Goal: Transaction & Acquisition: Purchase product/service

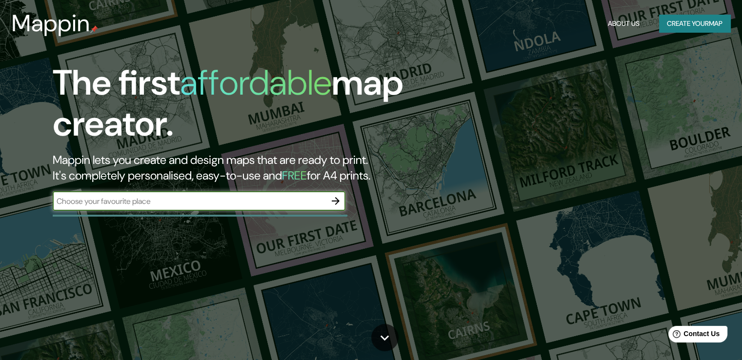
click at [258, 205] on input "text" at bounding box center [189, 201] width 273 height 11
type input "[GEOGRAPHIC_DATA]"
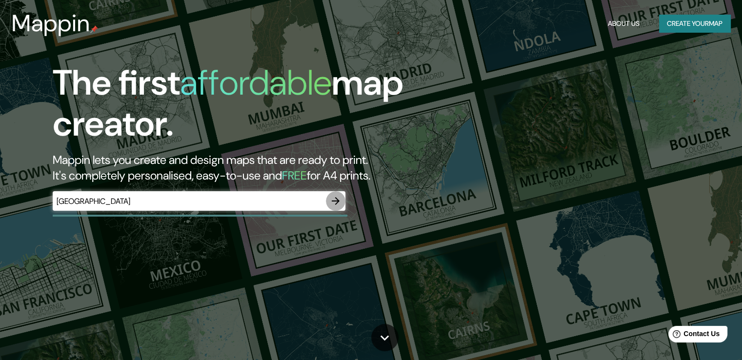
click at [336, 200] on icon "button" at bounding box center [336, 201] width 12 height 12
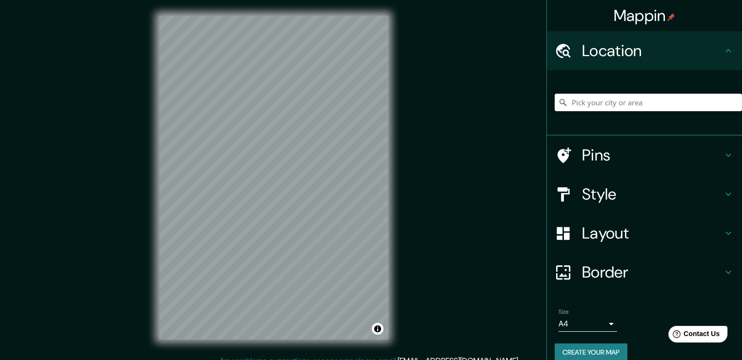
click at [588, 104] on input "Pick your city or area" at bounding box center [648, 103] width 187 height 18
type input "a"
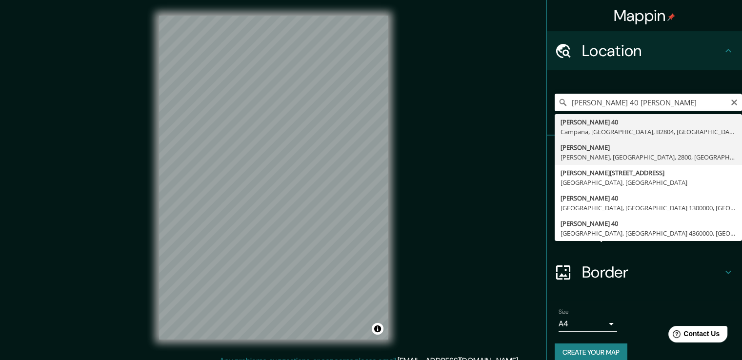
type input "[PERSON_NAME][GEOGRAPHIC_DATA], [GEOGRAPHIC_DATA], 2800, [GEOGRAPHIC_DATA]"
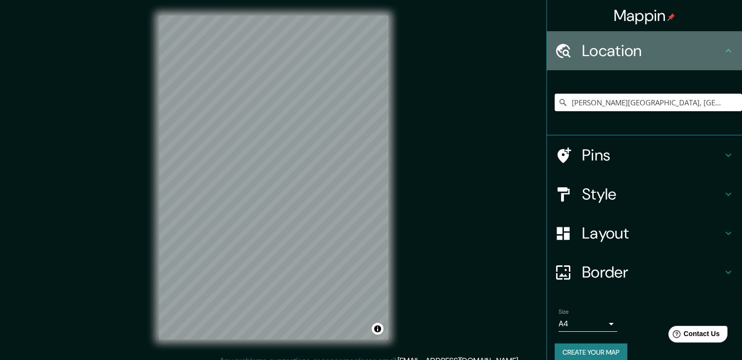
click at [713, 50] on h4 "Location" at bounding box center [652, 51] width 141 height 20
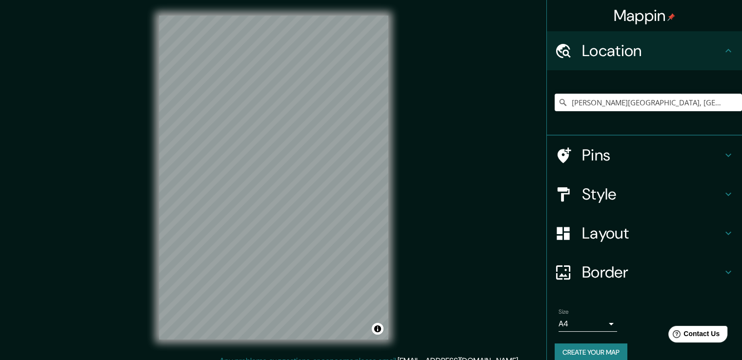
click at [696, 152] on h4 "Pins" at bounding box center [652, 155] width 141 height 20
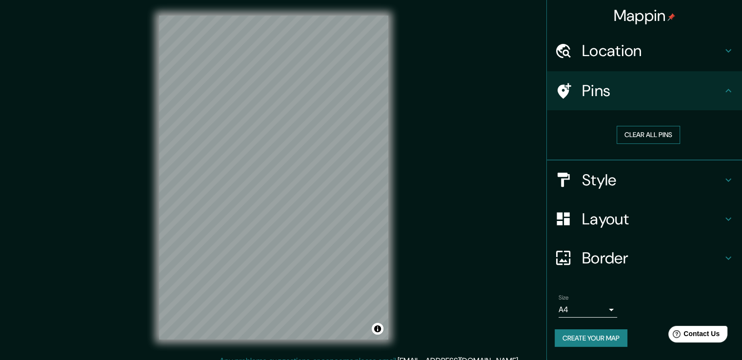
click at [659, 139] on button "Clear all pins" at bounding box center [648, 135] width 63 height 18
click at [715, 99] on h4 "Pins" at bounding box center [652, 91] width 141 height 20
click at [729, 94] on icon at bounding box center [729, 91] width 12 height 12
click at [703, 173] on h4 "Style" at bounding box center [652, 180] width 141 height 20
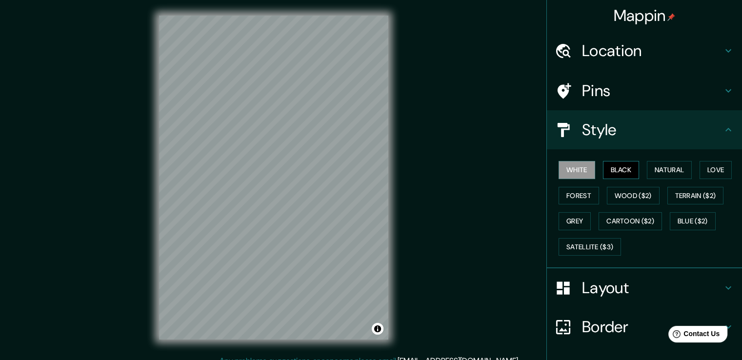
click at [619, 166] on button "Black" at bounding box center [621, 170] width 37 height 18
click at [671, 170] on button "Natural" at bounding box center [669, 170] width 45 height 18
click at [391, 191] on div "© Mapbox © OpenStreetMap Improve this map" at bounding box center [274, 177] width 261 height 355
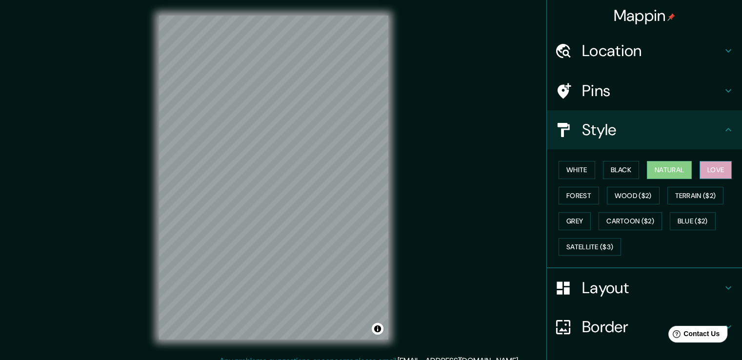
click at [714, 165] on button "Love" at bounding box center [716, 170] width 32 height 18
click at [572, 193] on button "Forest" at bounding box center [579, 196] width 41 height 18
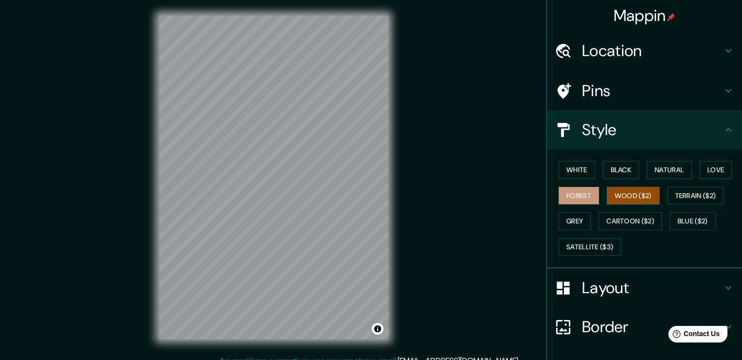
click at [607, 192] on button "Wood ($2)" at bounding box center [633, 196] width 53 height 18
click at [703, 194] on button "Terrain ($2)" at bounding box center [696, 196] width 57 height 18
click at [636, 195] on button "Wood ($2)" at bounding box center [633, 196] width 53 height 18
click at [689, 193] on button "Terrain ($2)" at bounding box center [696, 196] width 57 height 18
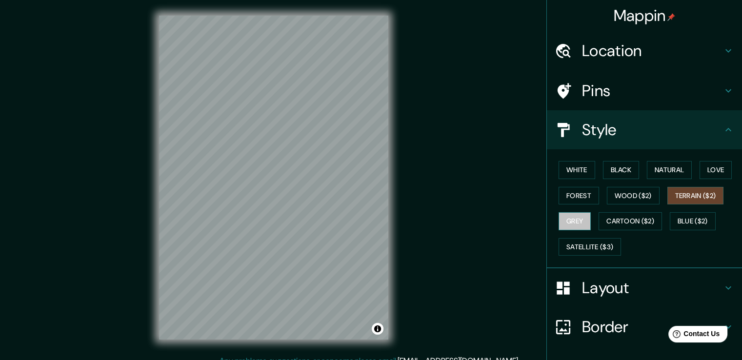
click at [562, 219] on button "Grey" at bounding box center [575, 221] width 32 height 18
click at [570, 168] on button "White" at bounding box center [577, 170] width 37 height 18
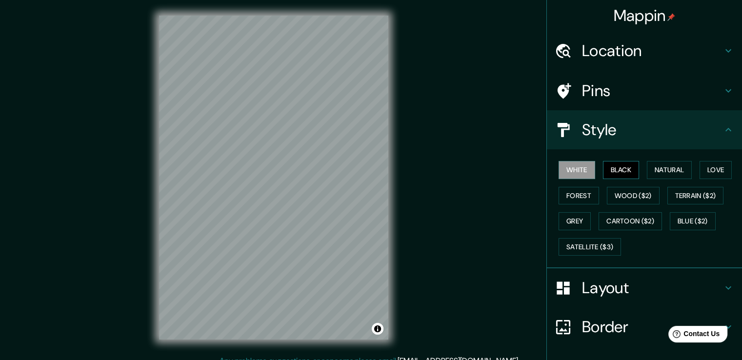
click at [605, 169] on button "Black" at bounding box center [621, 170] width 37 height 18
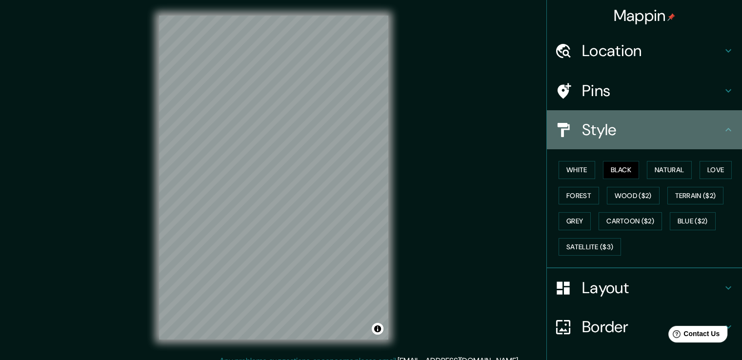
click at [706, 141] on div "Style" at bounding box center [644, 129] width 195 height 39
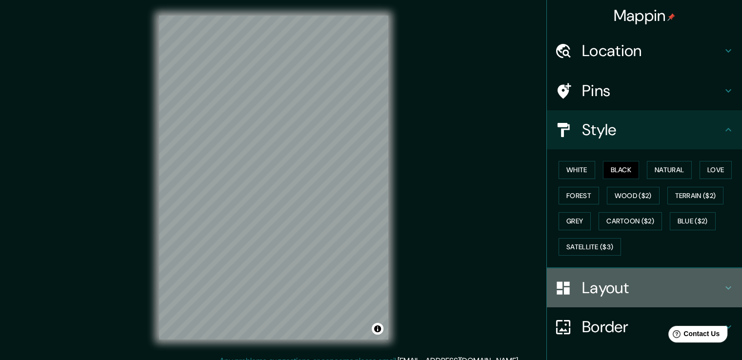
click at [658, 280] on h4 "Layout" at bounding box center [652, 288] width 141 height 20
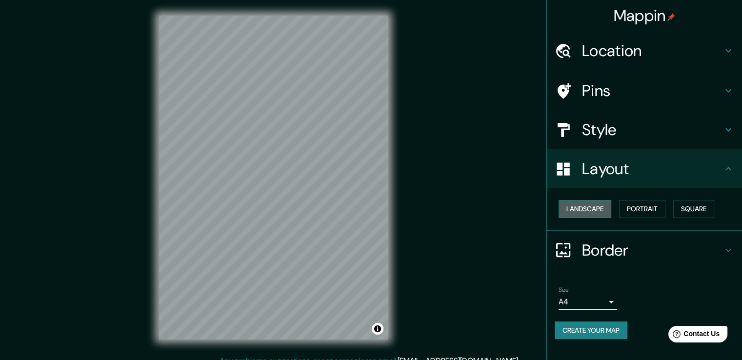
click at [606, 210] on button "Landscape" at bounding box center [585, 209] width 53 height 18
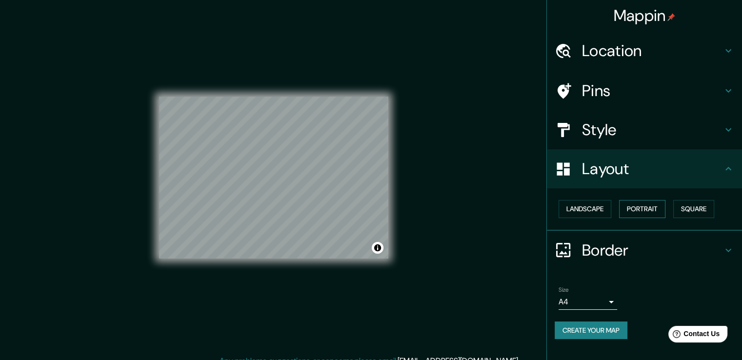
click at [629, 208] on button "Portrait" at bounding box center [642, 209] width 46 height 18
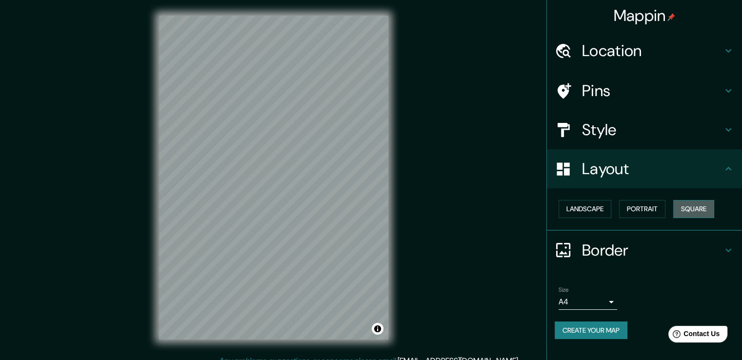
click at [701, 208] on button "Square" at bounding box center [694, 209] width 41 height 18
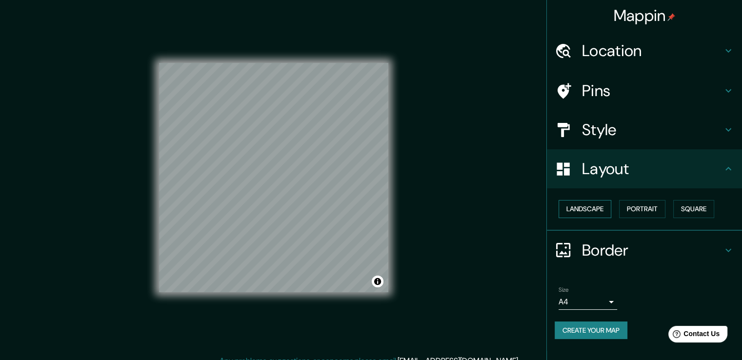
click at [595, 209] on button "Landscape" at bounding box center [585, 209] width 53 height 18
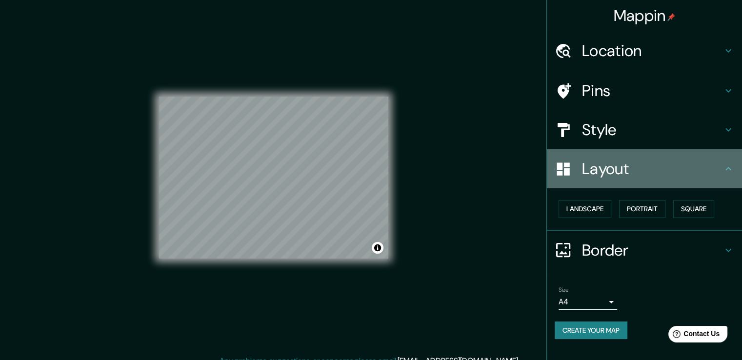
click at [712, 158] on div "Layout" at bounding box center [644, 168] width 195 height 39
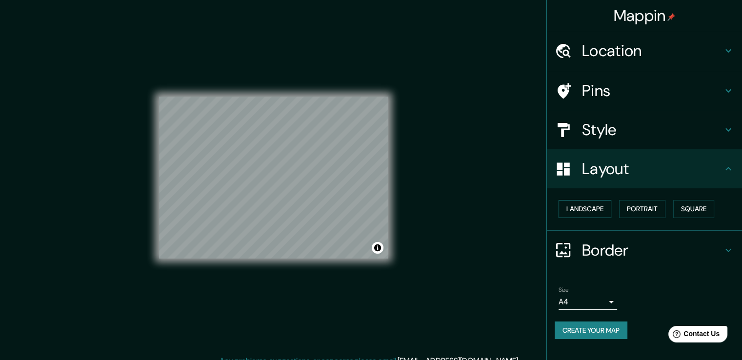
click at [595, 215] on button "Landscape" at bounding box center [585, 209] width 53 height 18
click at [634, 207] on button "Portrait" at bounding box center [642, 209] width 46 height 18
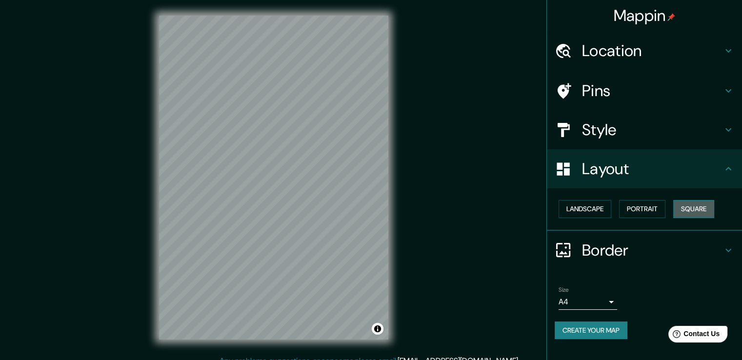
click at [685, 205] on button "Square" at bounding box center [694, 209] width 41 height 18
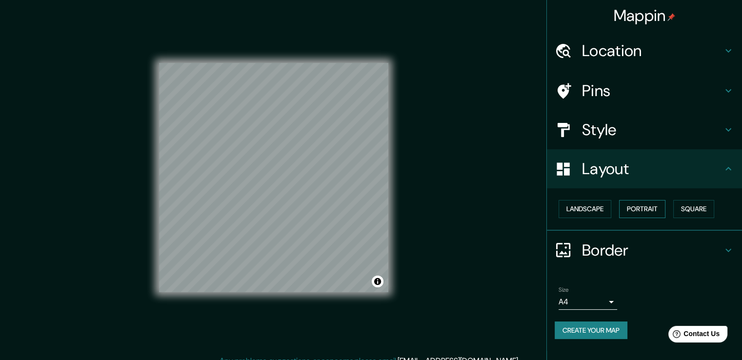
click at [652, 214] on button "Portrait" at bounding box center [642, 209] width 46 height 18
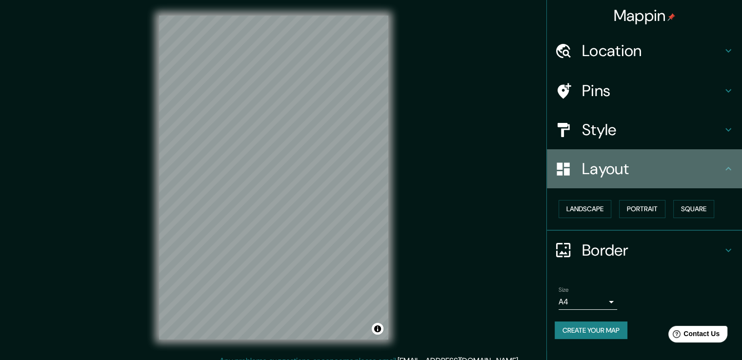
click at [679, 169] on h4 "Layout" at bounding box center [652, 169] width 141 height 20
